Goal: Navigation & Orientation: Find specific page/section

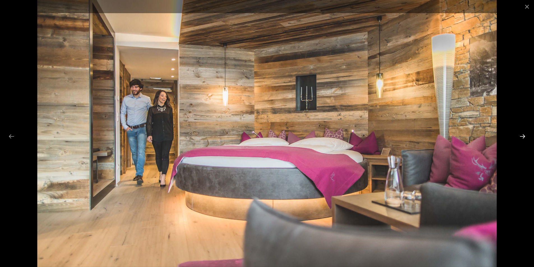
click at [523, 136] on button "Next slide" at bounding box center [522, 136] width 12 height 11
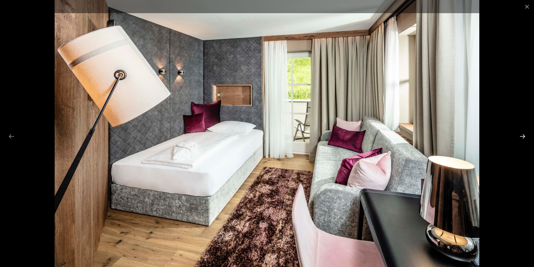
click at [523, 136] on button "Next slide" at bounding box center [522, 136] width 12 height 11
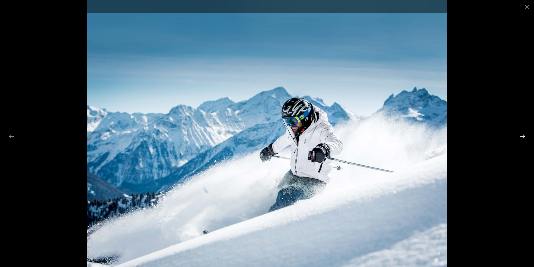
click at [523, 136] on button "Next slide" at bounding box center [522, 136] width 12 height 11
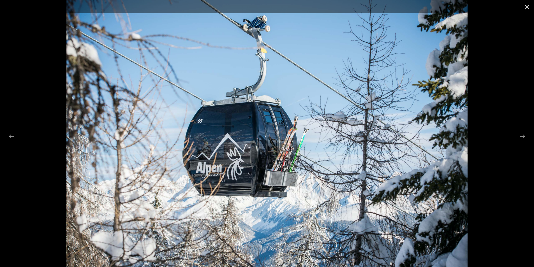
click at [525, 6] on button "Close gallery" at bounding box center [527, 6] width 14 height 13
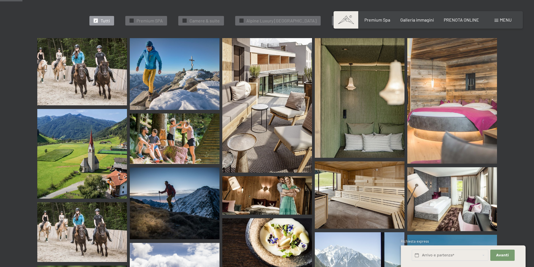
scroll to position [168, 0]
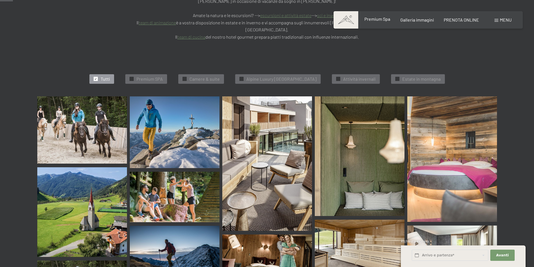
click at [376, 18] on span "Premium Spa" at bounding box center [377, 18] width 26 height 5
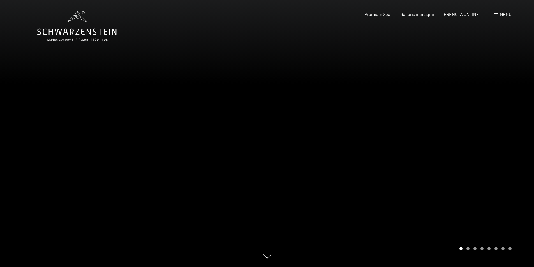
click at [349, 107] on div at bounding box center [400, 133] width 267 height 267
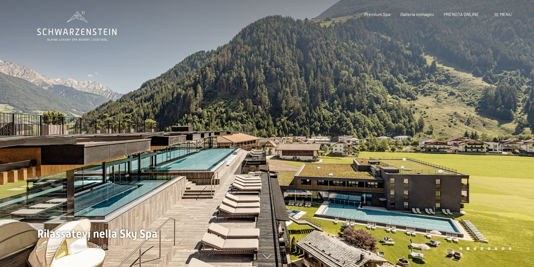
click at [359, 102] on div at bounding box center [400, 133] width 267 height 267
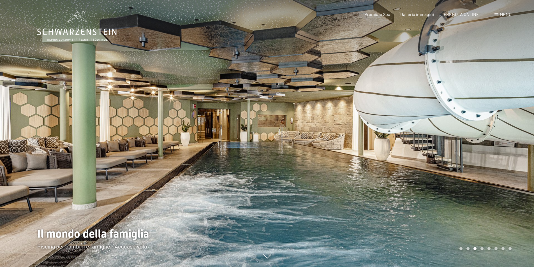
click at [359, 102] on div at bounding box center [400, 133] width 267 height 267
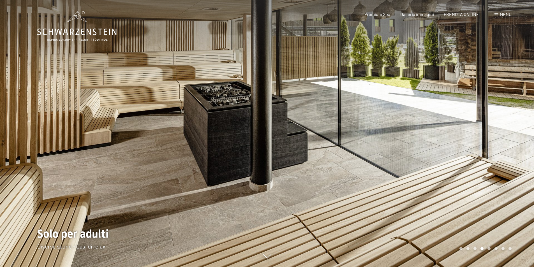
click at [359, 102] on div at bounding box center [400, 133] width 267 height 267
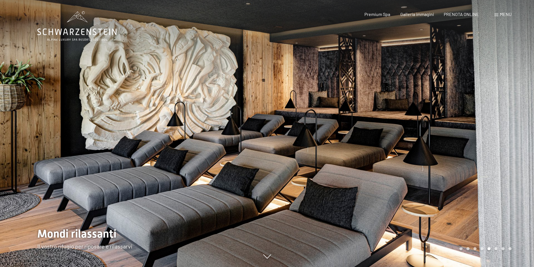
click at [359, 102] on div at bounding box center [400, 133] width 267 height 267
